Goal: Transaction & Acquisition: Purchase product/service

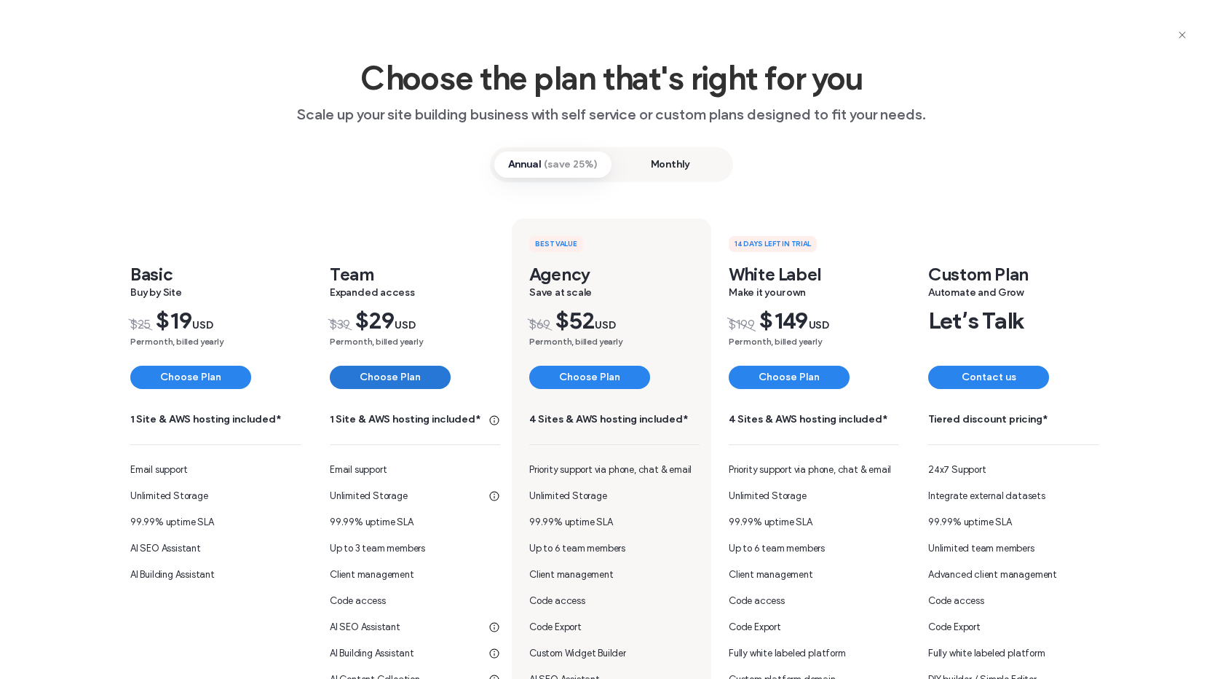
click at [390, 374] on button "Choose Plan" at bounding box center [390, 377] width 121 height 23
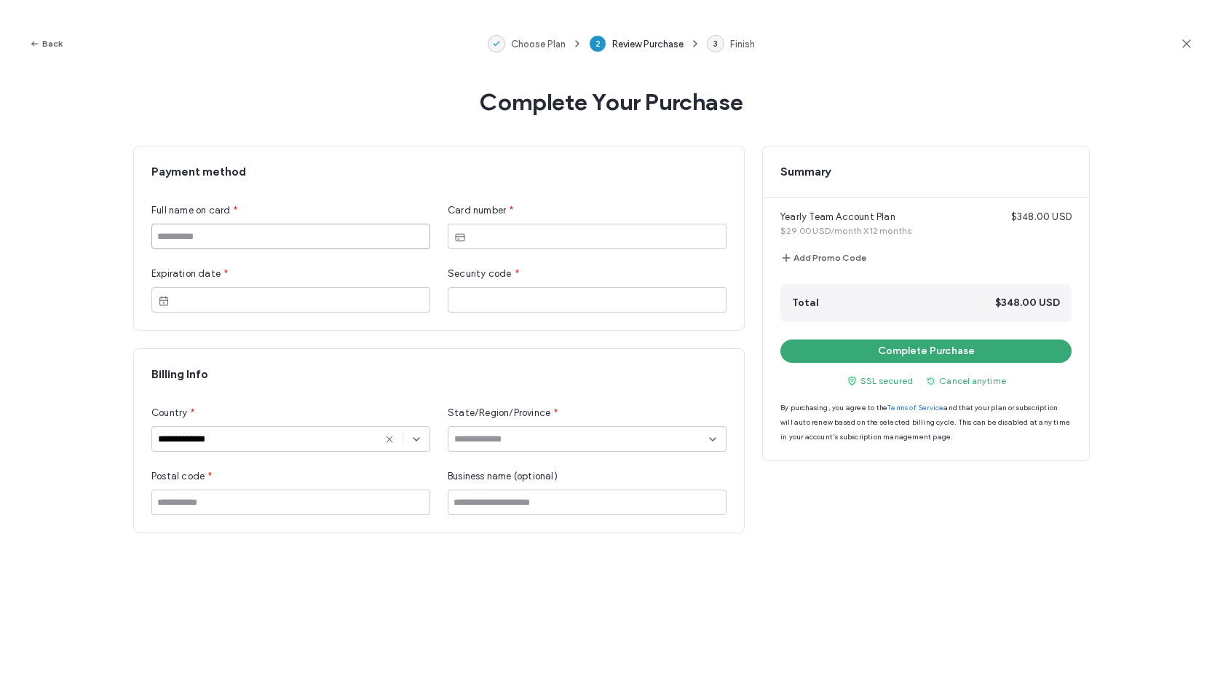
click at [333, 237] on input at bounding box center [290, 236] width 279 height 25
type input "**********"
click at [491, 439] on input at bounding box center [581, 439] width 255 height 12
click at [390, 443] on icon at bounding box center [390, 439] width 12 height 12
click at [374, 440] on input at bounding box center [285, 439] width 255 height 12
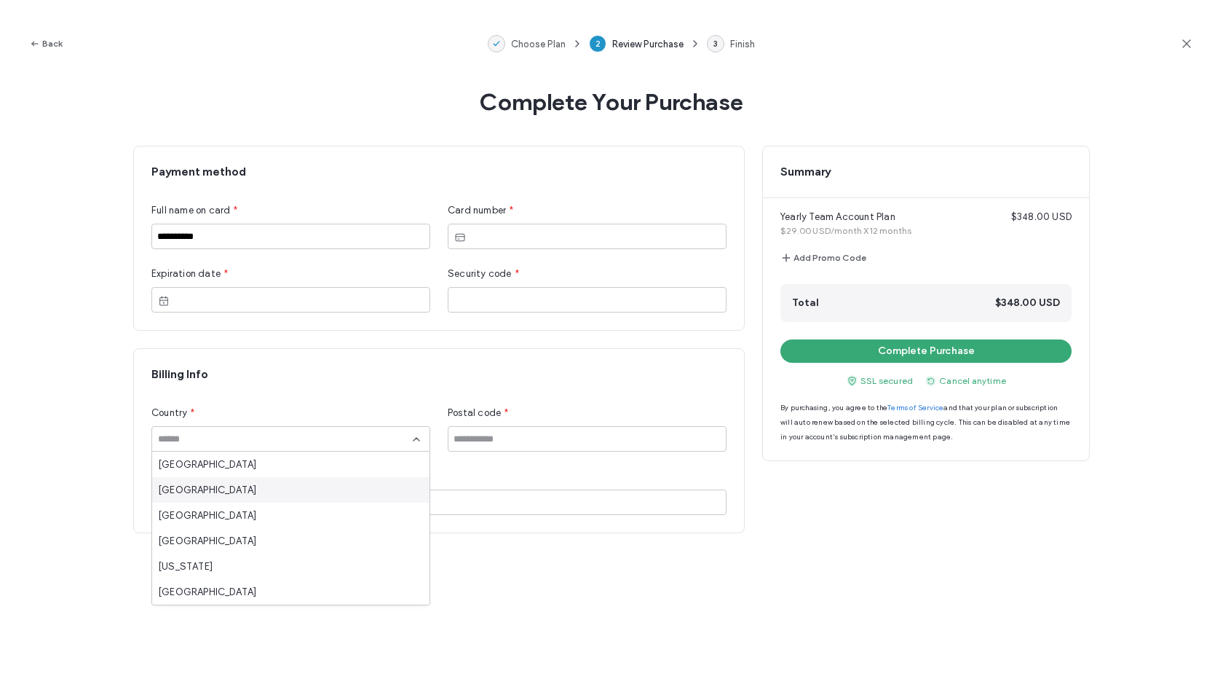
click at [350, 497] on div "[GEOGRAPHIC_DATA]" at bounding box center [290, 489] width 277 height 25
type input "**********"
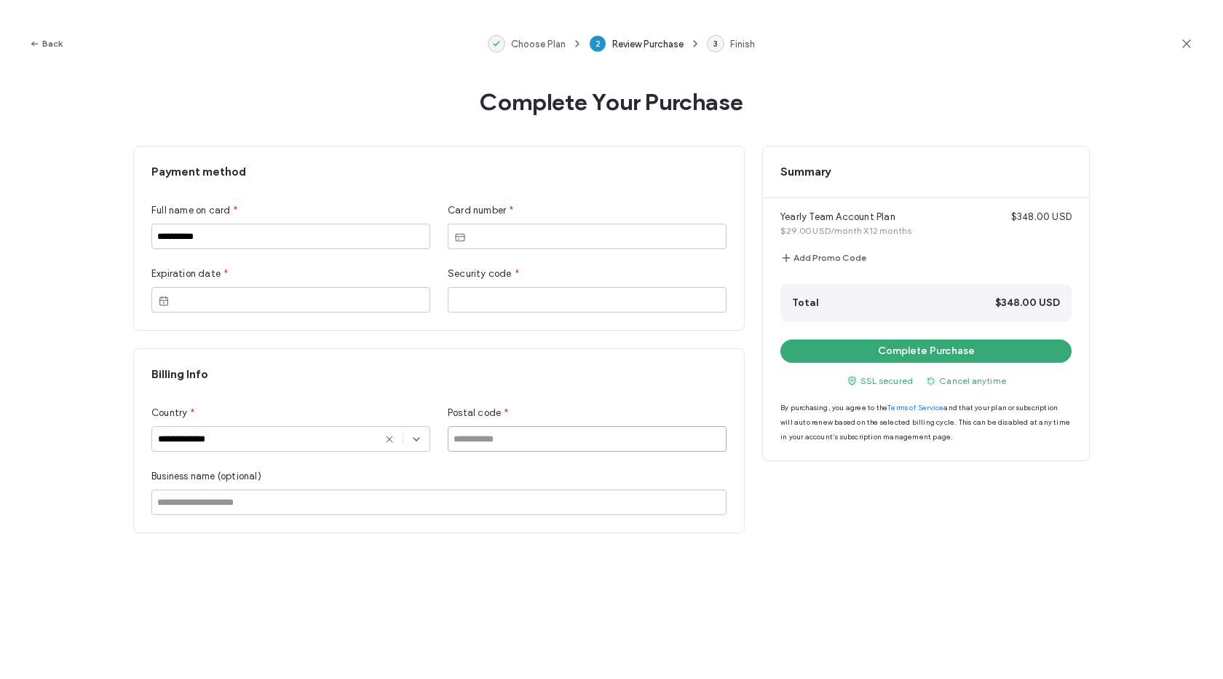
click at [517, 434] on input at bounding box center [587, 438] width 279 height 25
type input "******"
click at [952, 499] on div "**********" at bounding box center [611, 339] width 957 height 387
click at [939, 352] on button "Complete Purchase" at bounding box center [926, 350] width 291 height 23
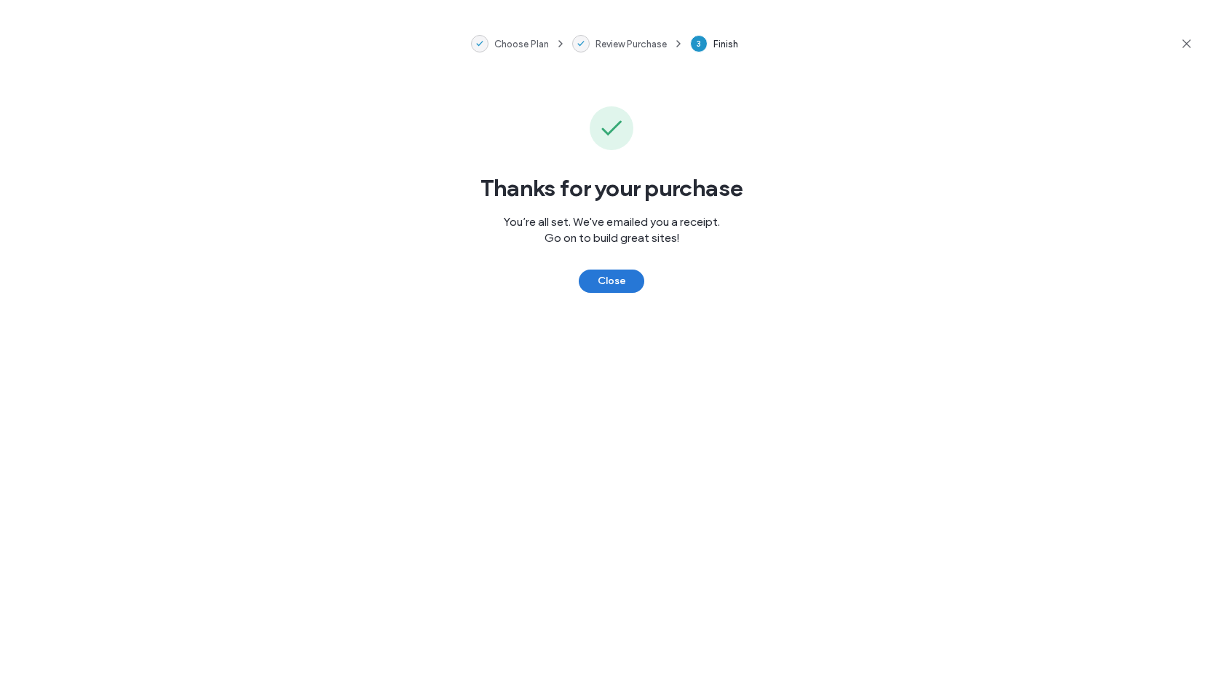
click at [615, 273] on button "Close" at bounding box center [612, 280] width 66 height 23
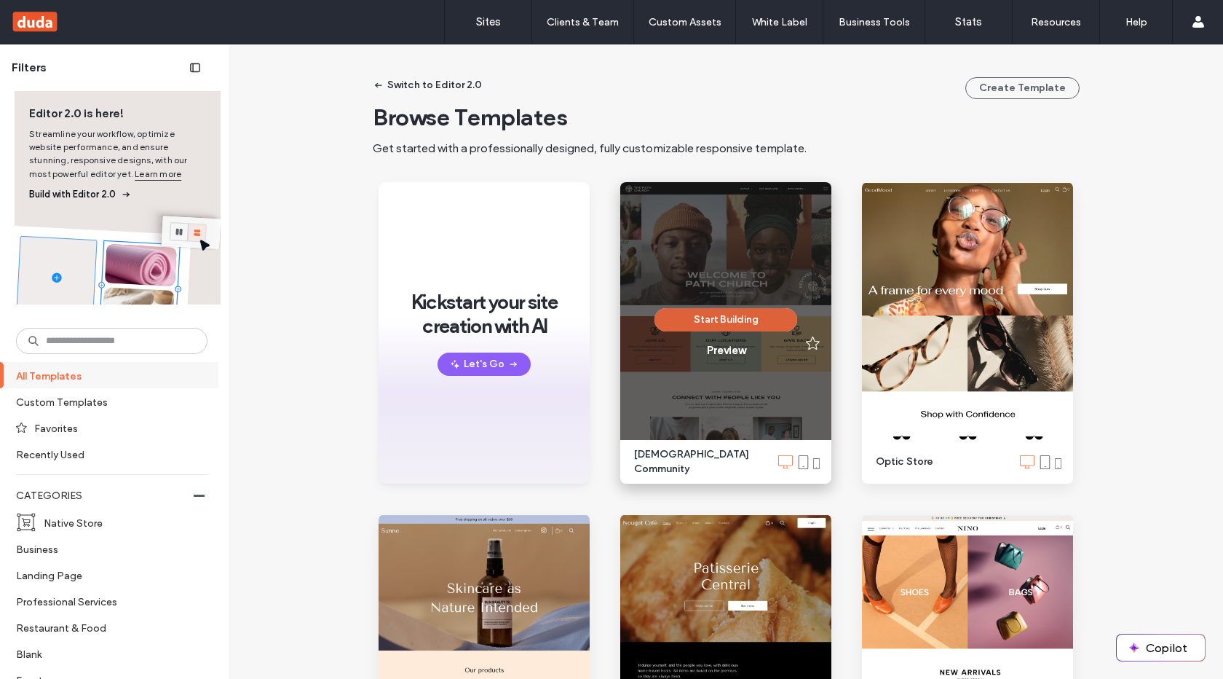
click at [706, 325] on button "Start Building" at bounding box center [726, 319] width 143 height 23
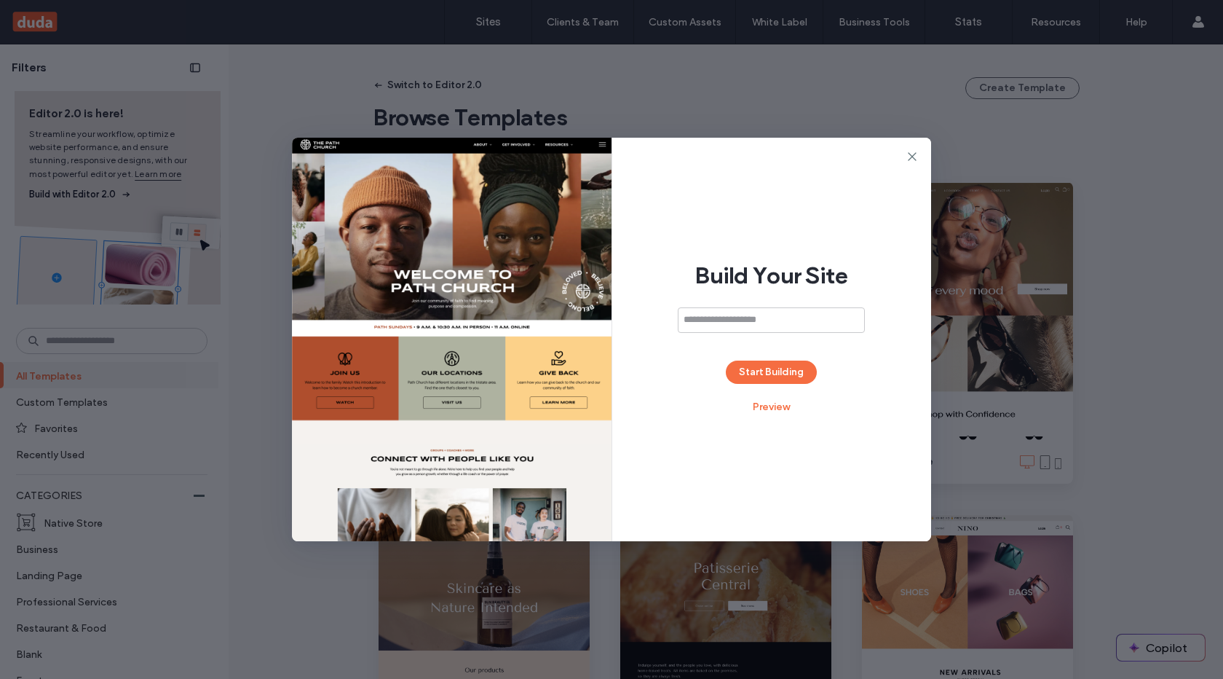
click at [771, 357] on div "Build Your Site Start Building Preview" at bounding box center [772, 339] width 320 height 403
click at [775, 368] on button "Start Building" at bounding box center [771, 371] width 91 height 23
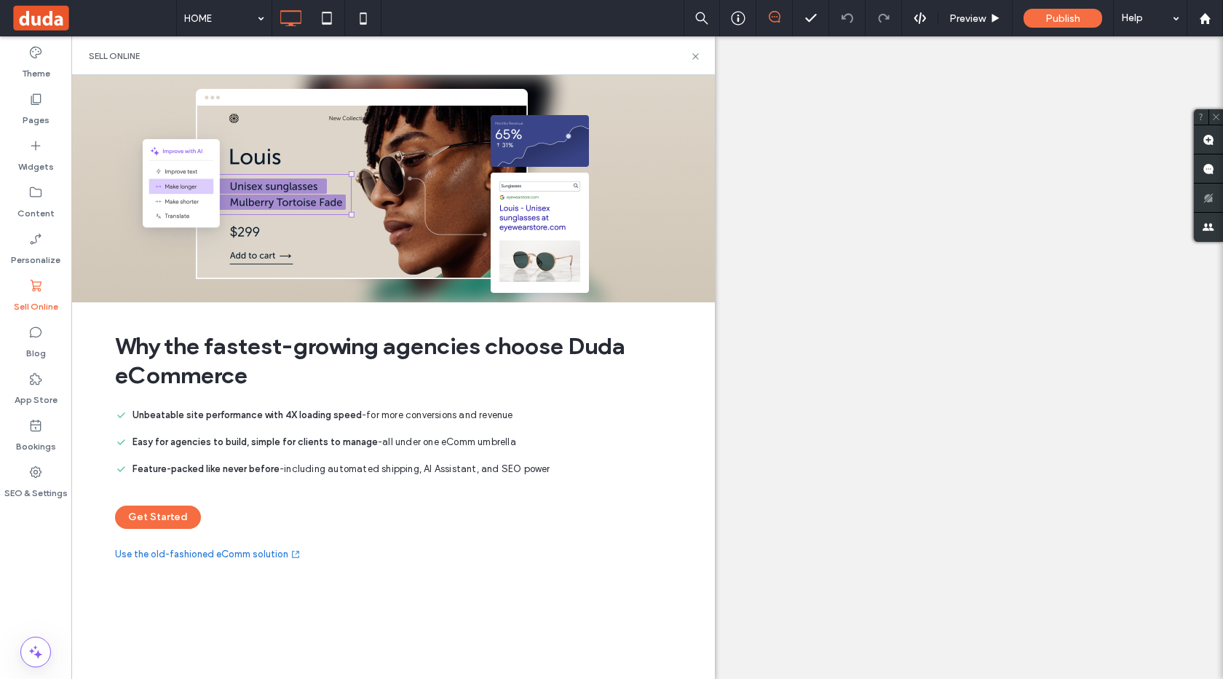
click at [172, 519] on button "Get Started" at bounding box center [158, 516] width 86 height 23
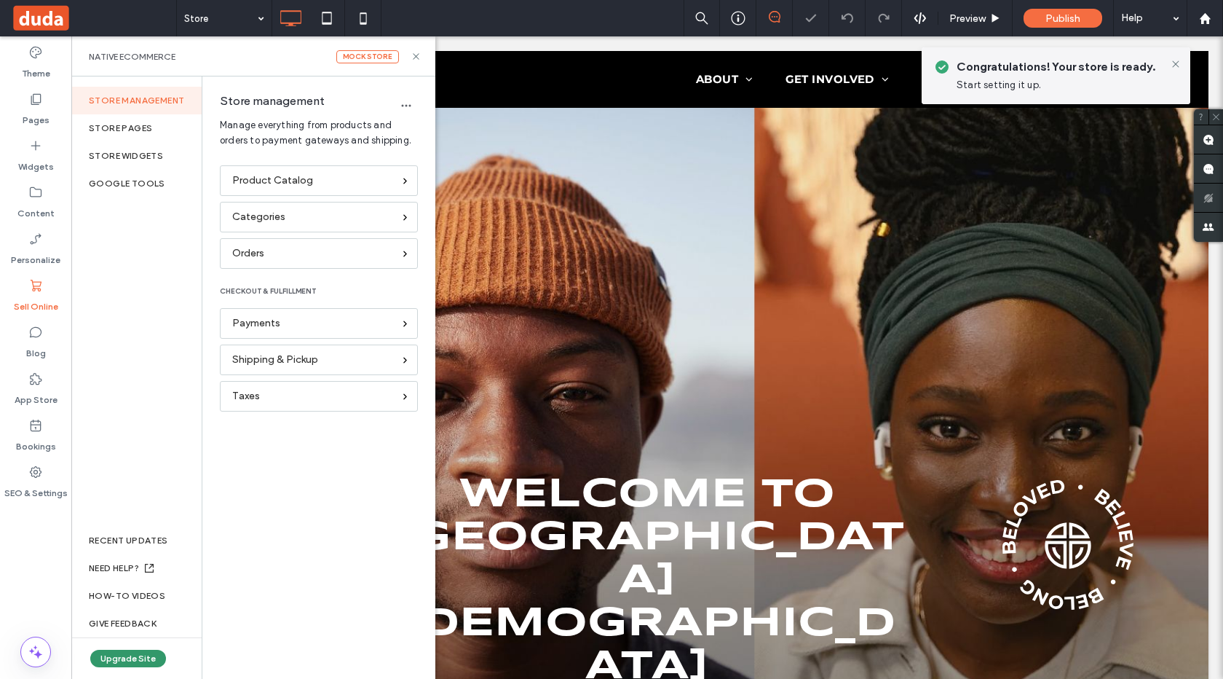
click at [129, 658] on button "Upgrade Site" at bounding box center [128, 658] width 76 height 17
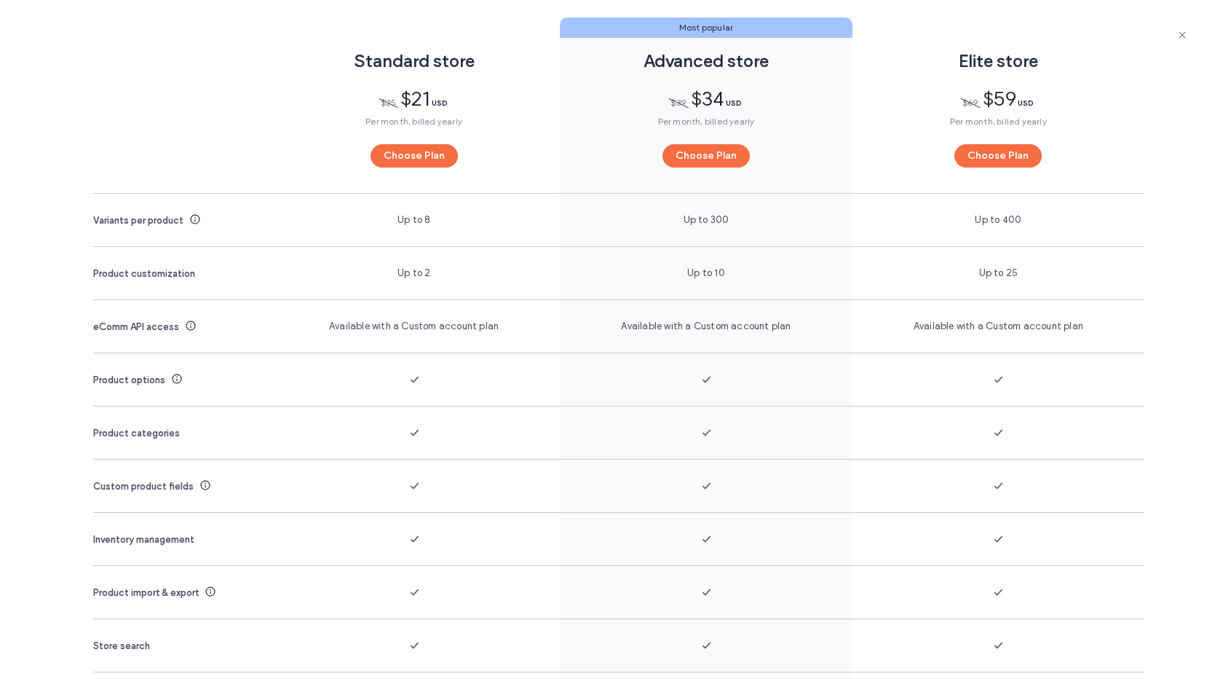
scroll to position [1654, 0]
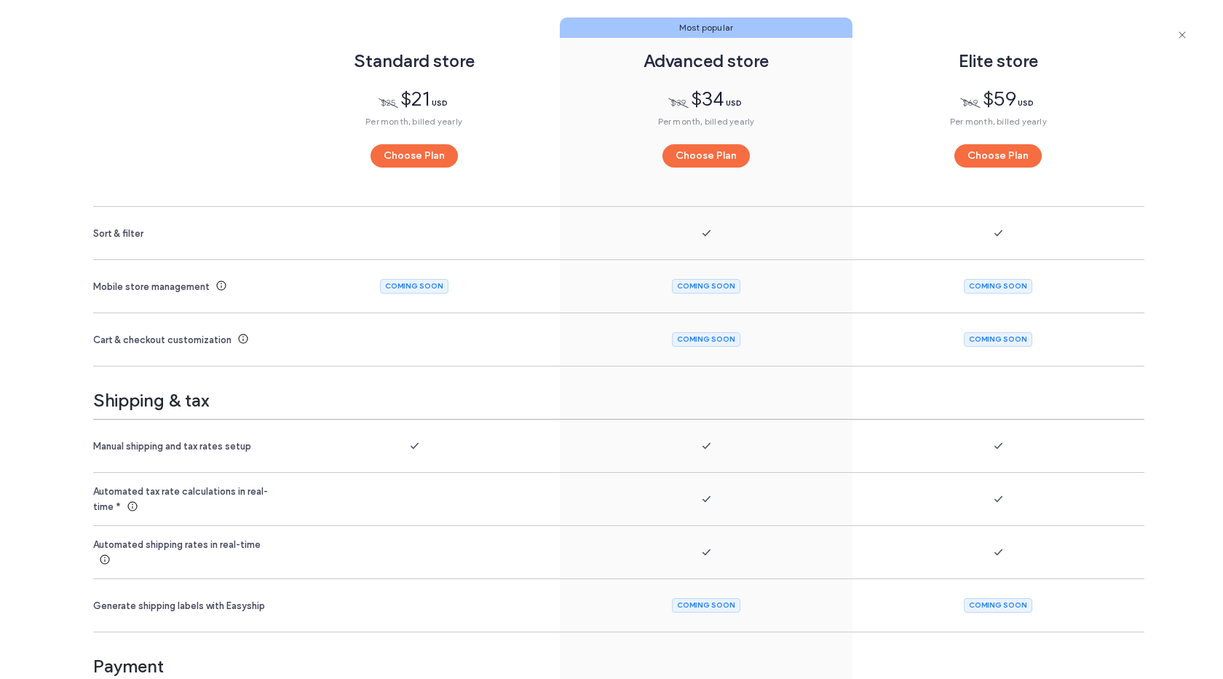
click at [41, 305] on div "Compare plans Standard store $ 25 $ 21 USD Per month, billed yearly Choose Plan…" at bounding box center [611, 456] width 1223 height 2316
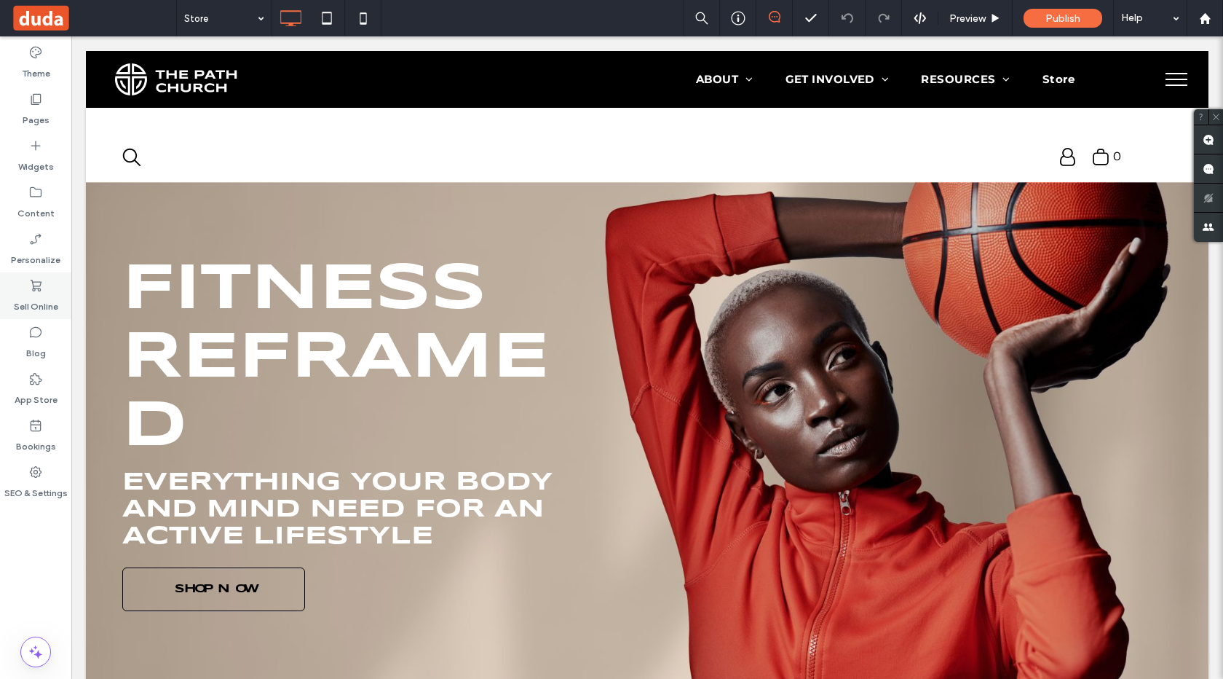
click at [39, 296] on label "Sell Online" at bounding box center [36, 303] width 44 height 20
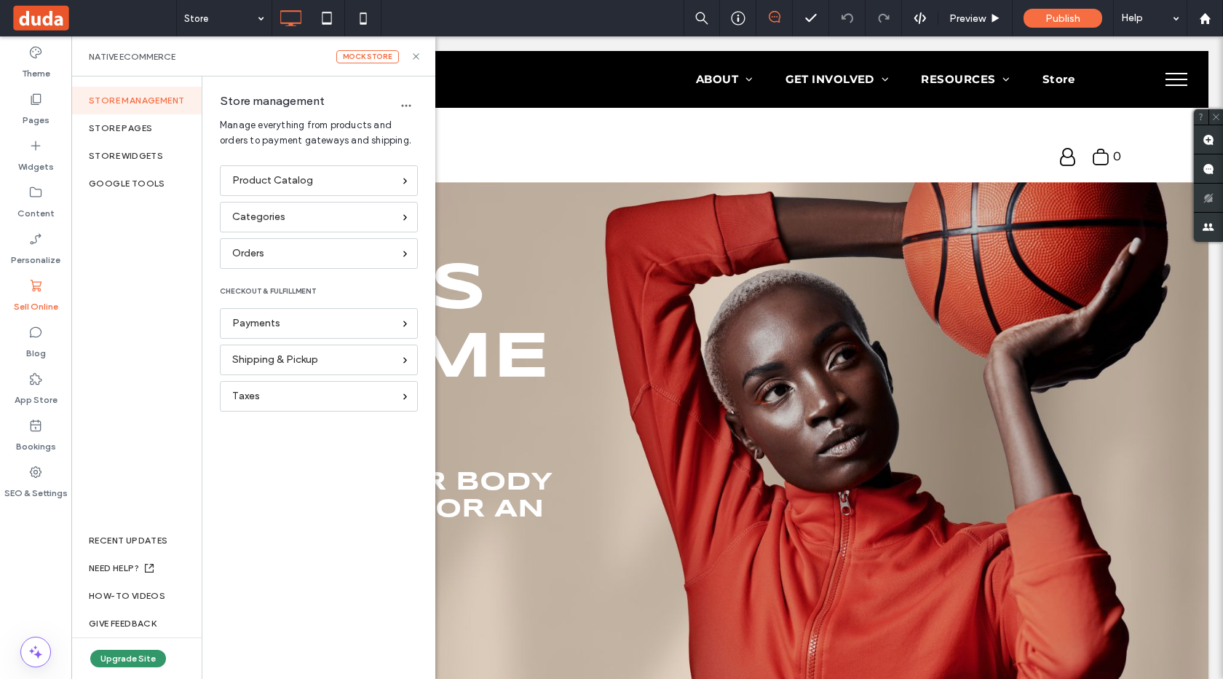
click at [131, 658] on button "Upgrade Site" at bounding box center [128, 658] width 76 height 17
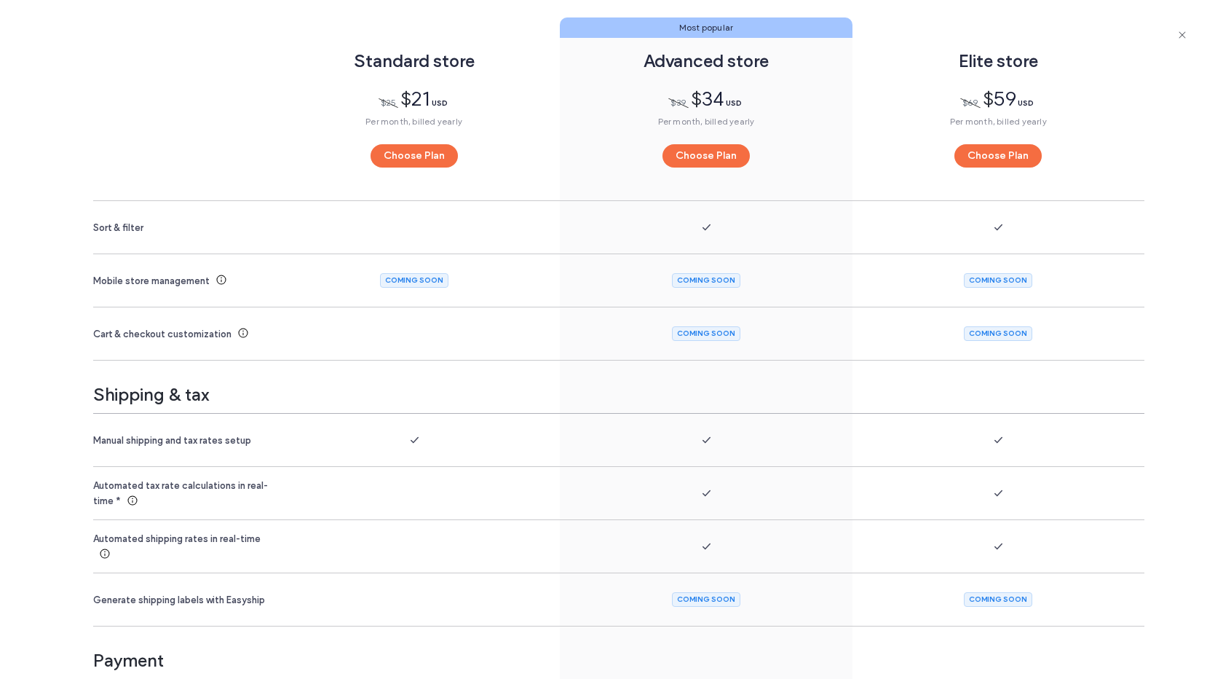
scroll to position [2026, 0]
